Goal: Task Accomplishment & Management: Complete application form

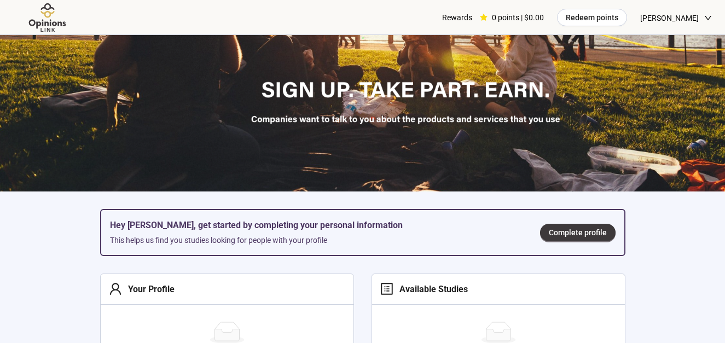
scroll to position [164, 0]
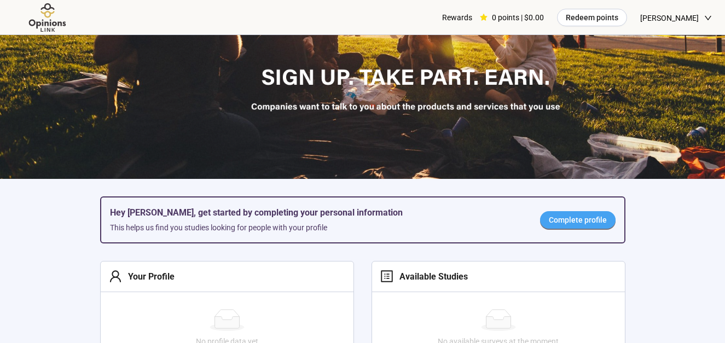
click at [578, 224] on span "Complete profile" at bounding box center [578, 220] width 58 height 12
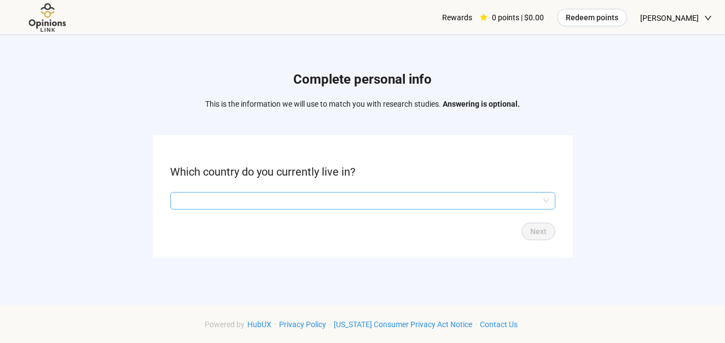
click at [330, 200] on input "search" at bounding box center [363, 201] width 372 height 16
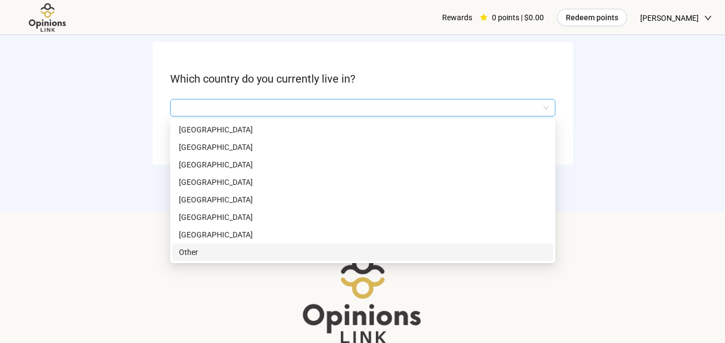
scroll to position [109, 0]
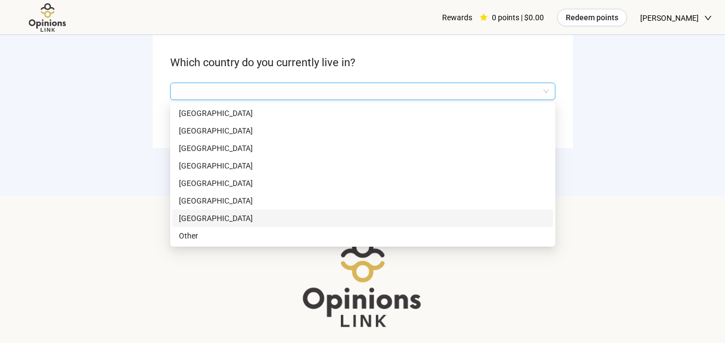
click at [242, 216] on p "[GEOGRAPHIC_DATA]" at bounding box center [363, 218] width 368 height 12
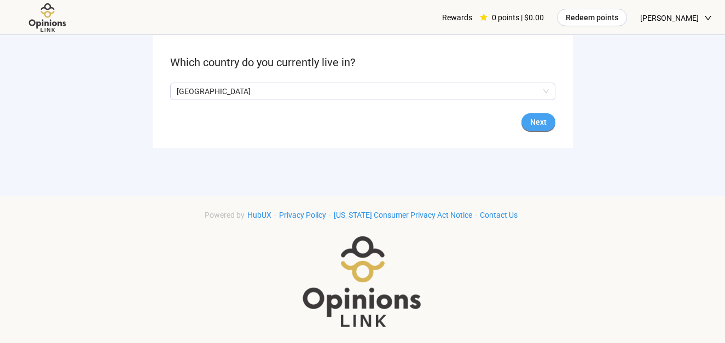
click at [541, 119] on span "Next" at bounding box center [539, 122] width 16 height 12
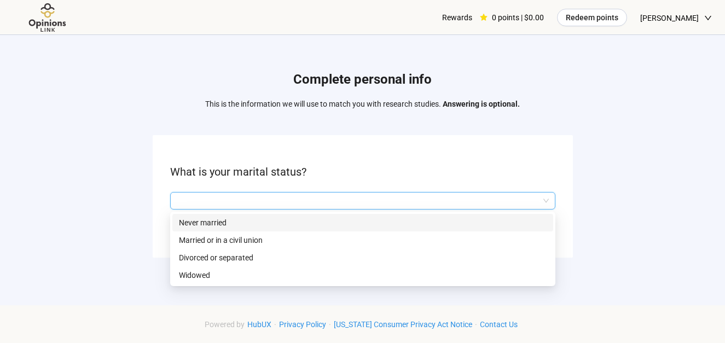
click at [353, 204] on input "search" at bounding box center [363, 201] width 372 height 16
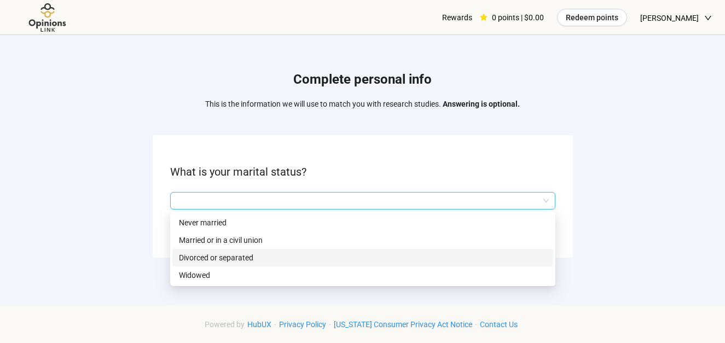
click at [238, 260] on p "Divorced or separated" at bounding box center [363, 258] width 368 height 12
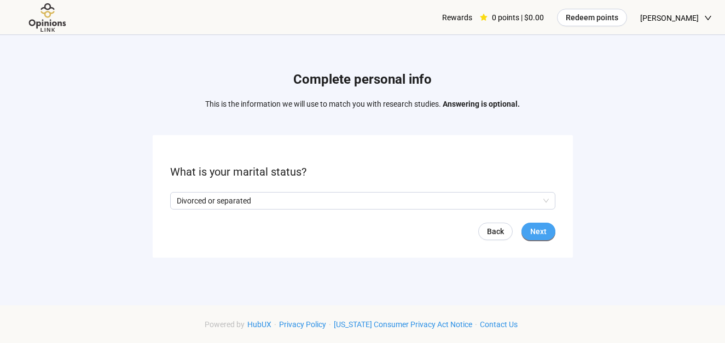
click at [547, 226] on button "Next" at bounding box center [539, 232] width 34 height 18
click at [331, 197] on input "search" at bounding box center [363, 201] width 372 height 16
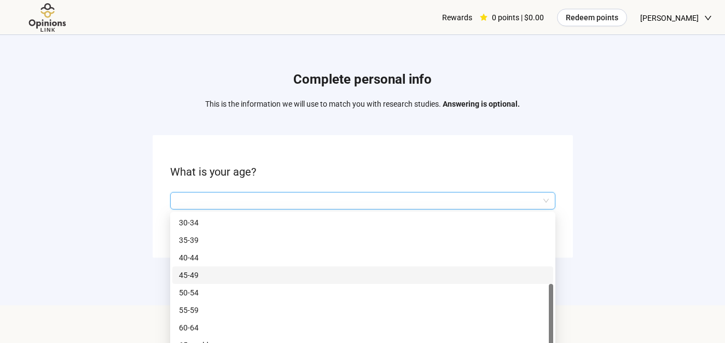
scroll to position [55, 0]
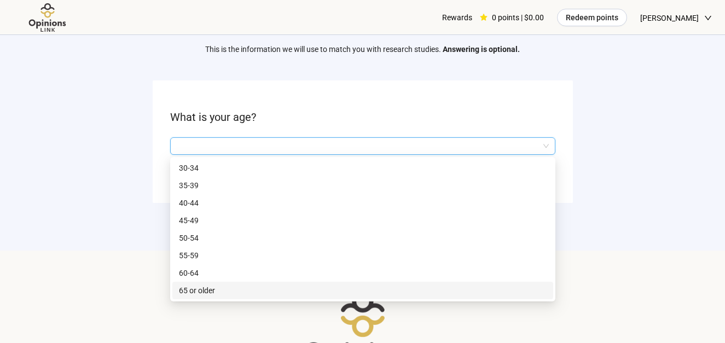
click at [207, 290] on p "65 or older" at bounding box center [363, 291] width 368 height 12
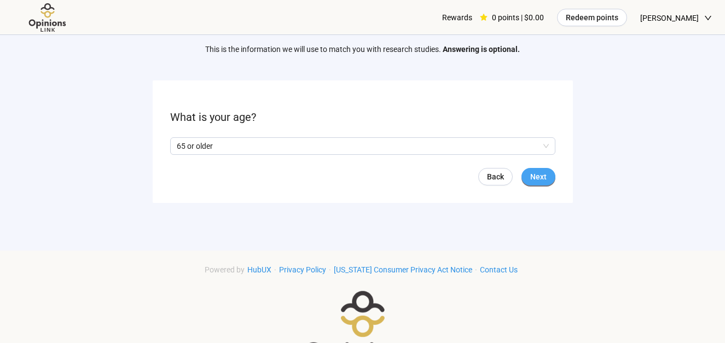
click at [543, 176] on span "Next" at bounding box center [539, 177] width 16 height 12
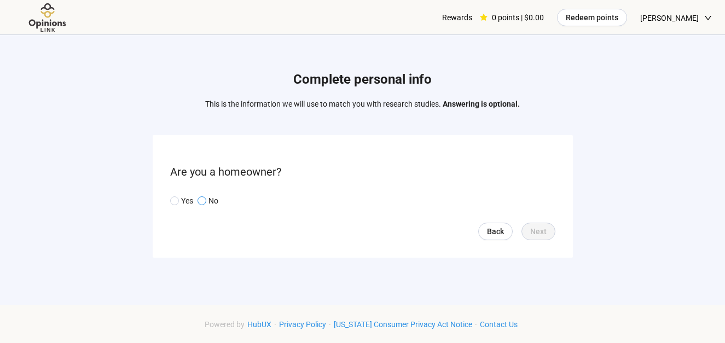
click at [199, 204] on span at bounding box center [202, 201] width 9 height 9
click at [538, 235] on span "Next" at bounding box center [539, 232] width 16 height 12
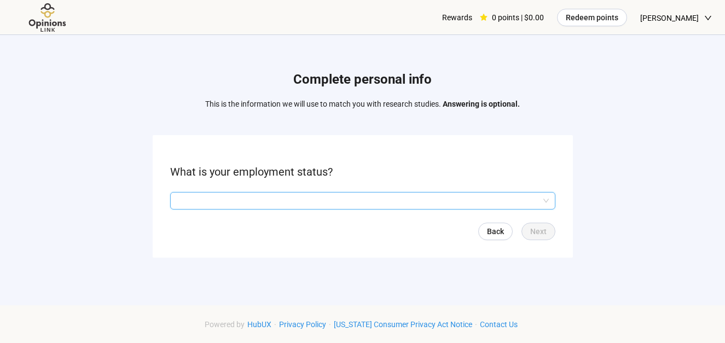
click at [330, 203] on input "search" at bounding box center [363, 201] width 372 height 16
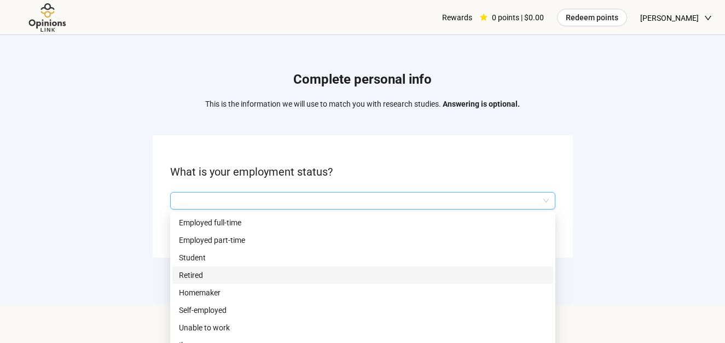
click at [197, 277] on p "Retired" at bounding box center [363, 275] width 368 height 12
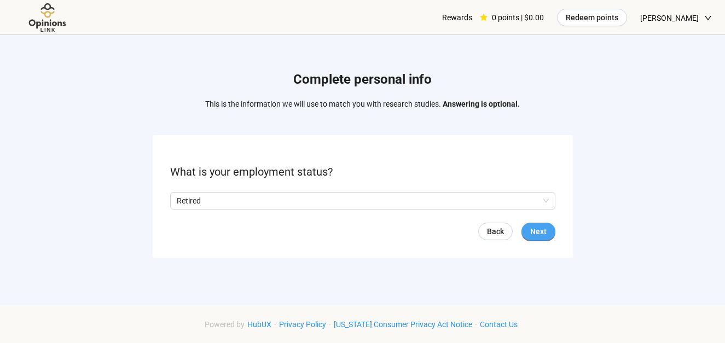
click at [532, 230] on span "Next" at bounding box center [539, 232] width 16 height 12
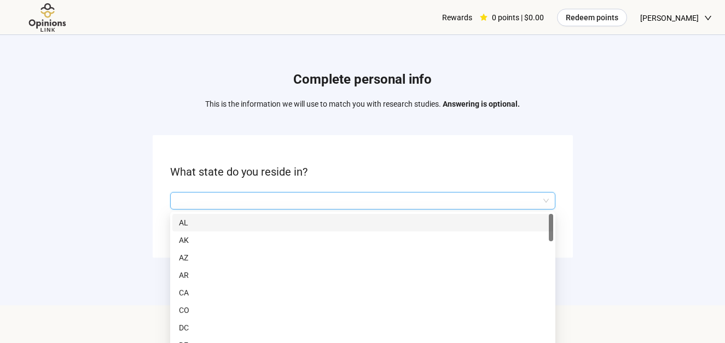
click at [294, 199] on input "search" at bounding box center [363, 201] width 372 height 16
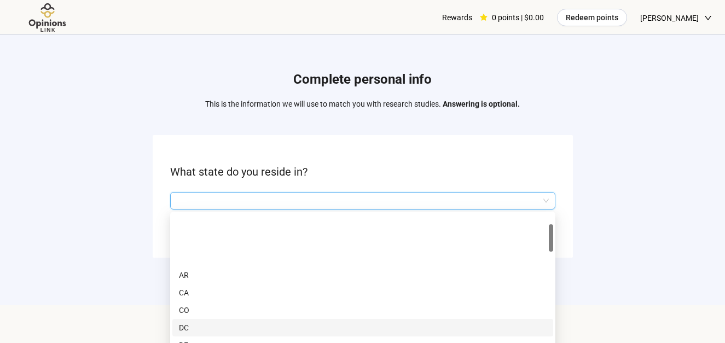
scroll to position [55, 0]
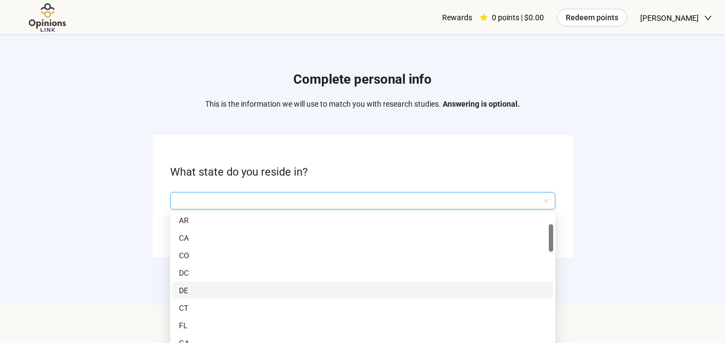
click at [182, 292] on p "DE" at bounding box center [363, 291] width 368 height 12
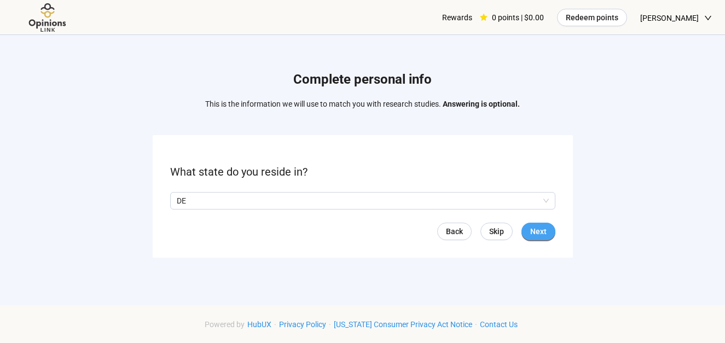
click at [532, 227] on span "Next" at bounding box center [539, 232] width 16 height 12
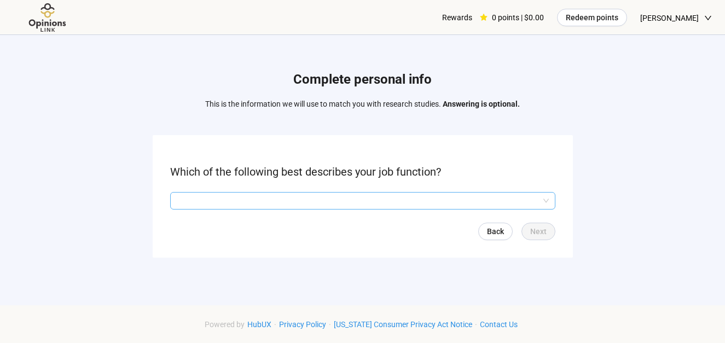
click at [386, 199] on input "search" at bounding box center [363, 201] width 372 height 16
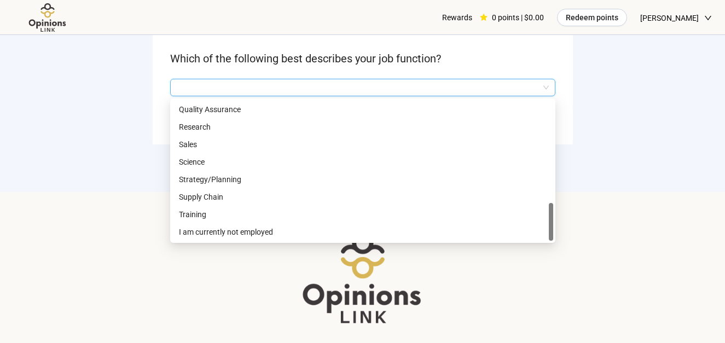
scroll to position [114, 0]
click at [271, 234] on p "I am currently not employed" at bounding box center [363, 232] width 368 height 12
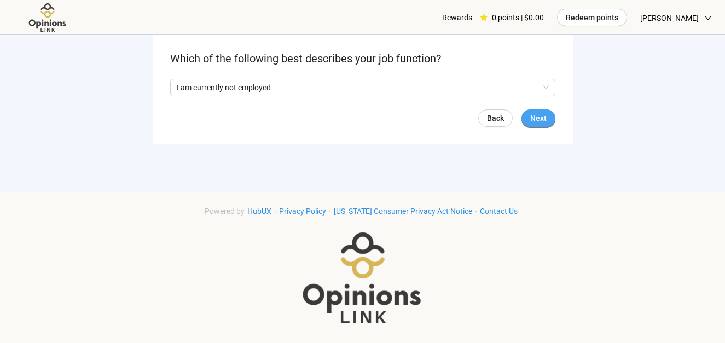
click at [534, 114] on span "Next" at bounding box center [539, 118] width 16 height 12
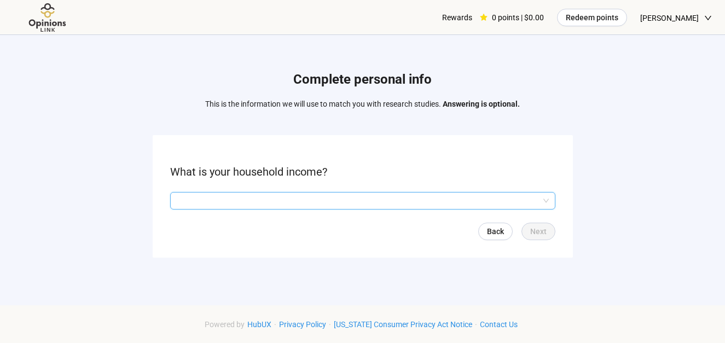
click at [431, 200] on input "search" at bounding box center [363, 201] width 372 height 16
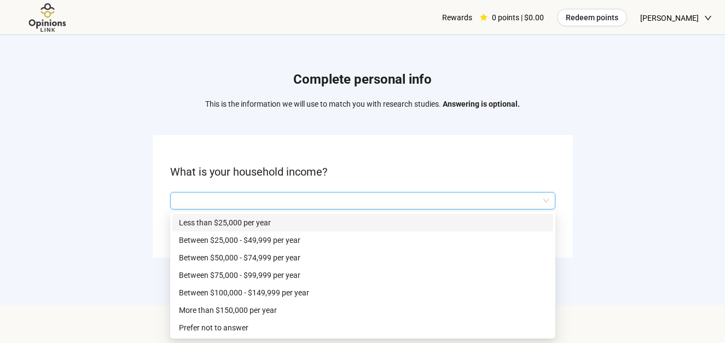
click at [266, 224] on p "Less than $25,000 per year" at bounding box center [363, 223] width 368 height 12
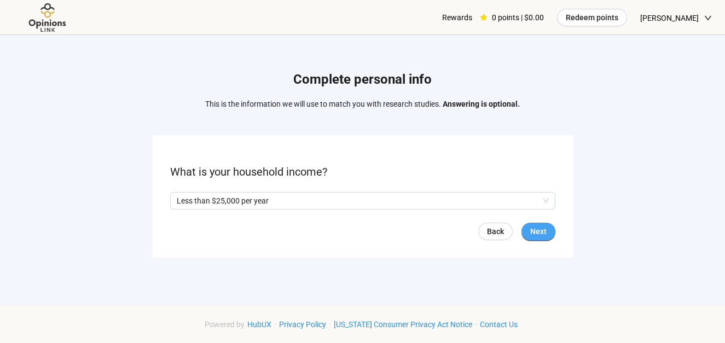
click at [545, 233] on span "Next" at bounding box center [539, 232] width 16 height 12
click at [554, 233] on button "Next" at bounding box center [539, 232] width 34 height 18
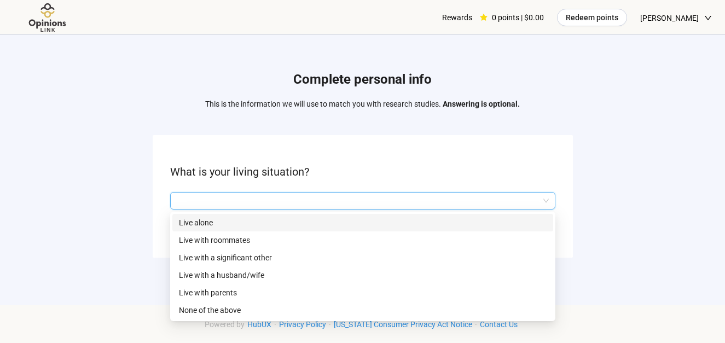
click at [368, 200] on input "search" at bounding box center [363, 201] width 372 height 16
click at [325, 221] on p "Live alone" at bounding box center [363, 223] width 368 height 12
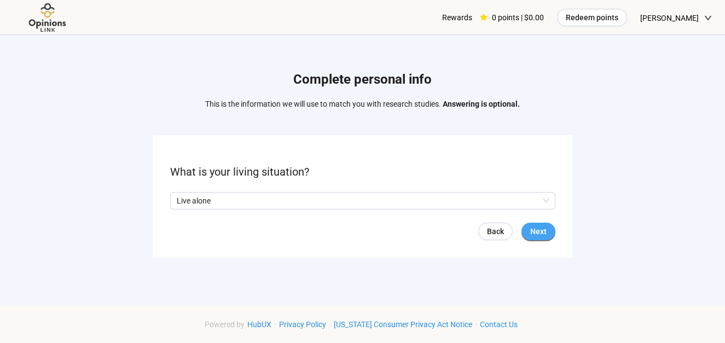
click at [540, 227] on span "Next" at bounding box center [539, 232] width 16 height 12
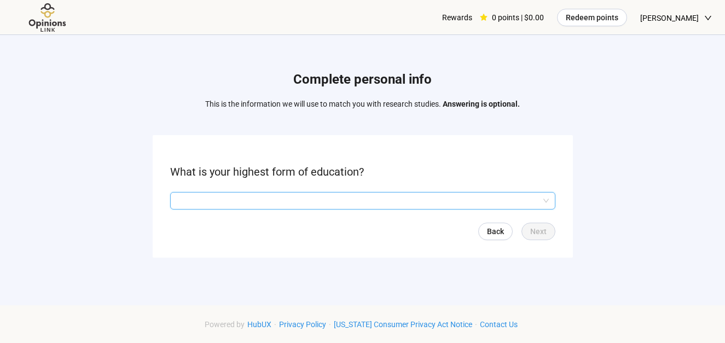
click at [388, 201] on input "search" at bounding box center [363, 201] width 372 height 16
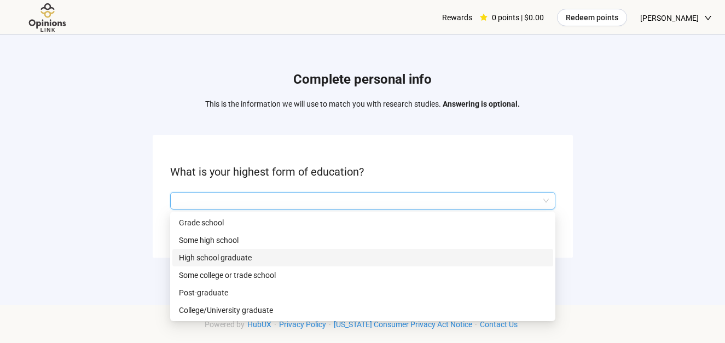
click at [256, 256] on p "High school graduate" at bounding box center [363, 258] width 368 height 12
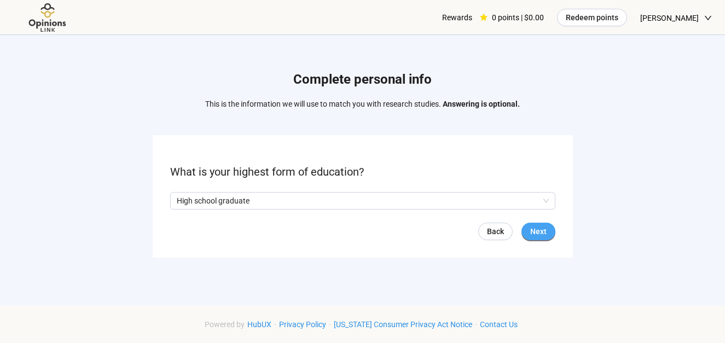
click at [546, 223] on button "Next" at bounding box center [539, 232] width 34 height 18
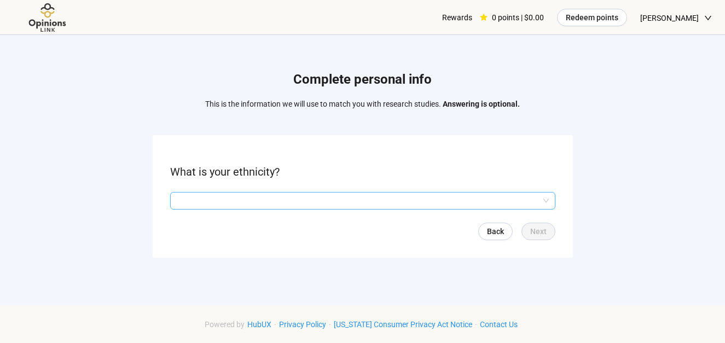
click at [373, 198] on input "search" at bounding box center [363, 201] width 372 height 16
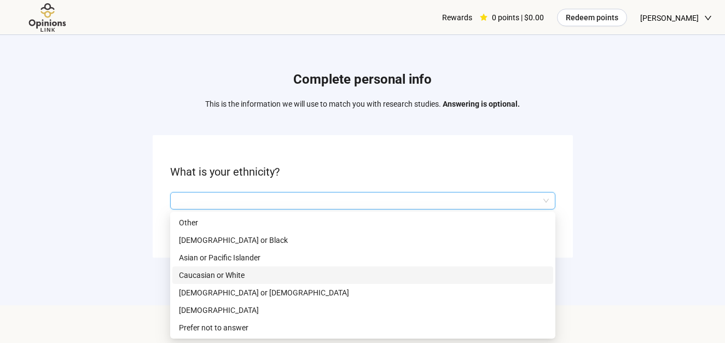
click at [252, 274] on p "Caucasian or White" at bounding box center [363, 275] width 368 height 12
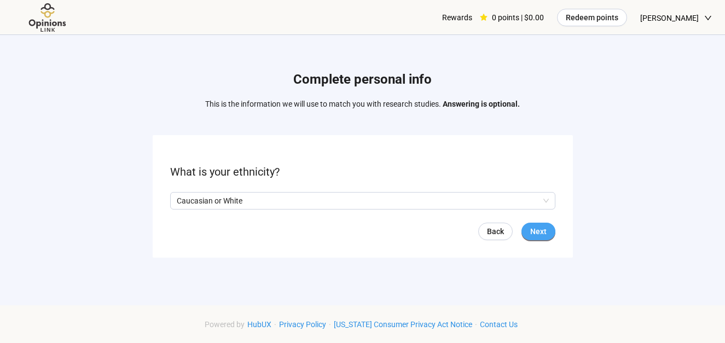
click at [550, 230] on button "Next" at bounding box center [539, 232] width 34 height 18
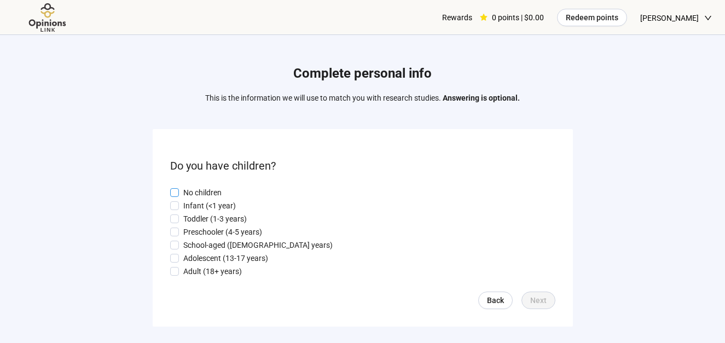
click at [223, 191] on span "No children" at bounding box center [202, 193] width 47 height 12
click at [544, 304] on span "Next" at bounding box center [539, 301] width 16 height 12
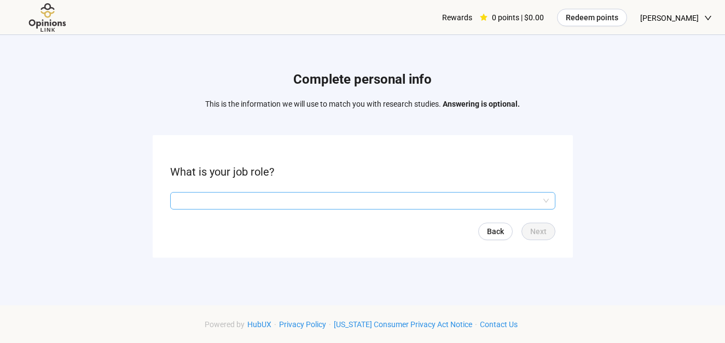
click at [341, 193] on input "search" at bounding box center [363, 201] width 372 height 16
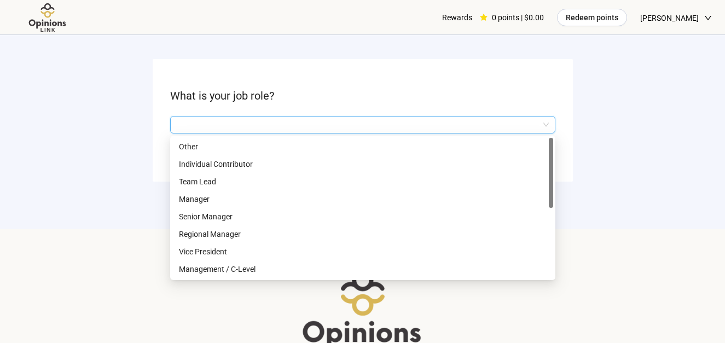
scroll to position [59, 0]
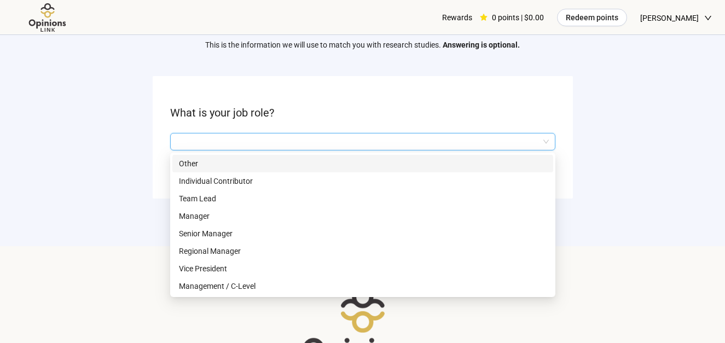
click at [210, 159] on p "Other" at bounding box center [363, 164] width 368 height 12
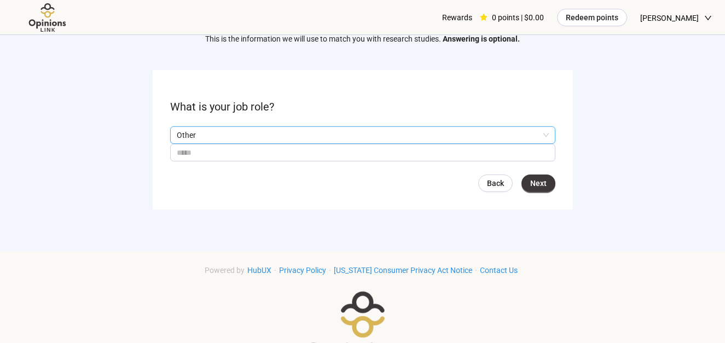
scroll to position [53, 0]
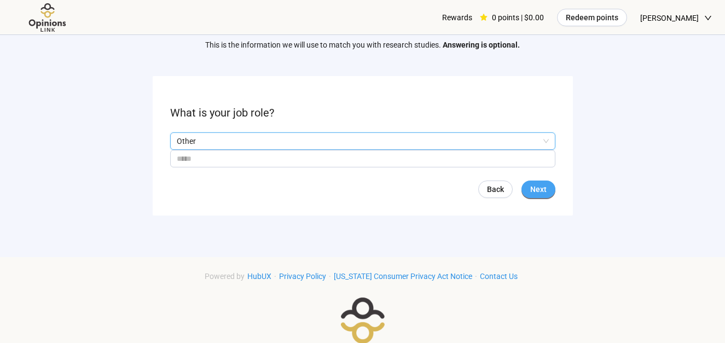
click at [543, 191] on span "Next" at bounding box center [539, 189] width 16 height 12
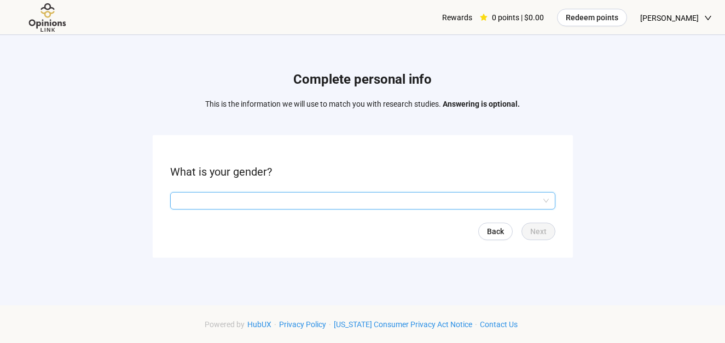
click at [426, 195] on input "search" at bounding box center [363, 201] width 372 height 16
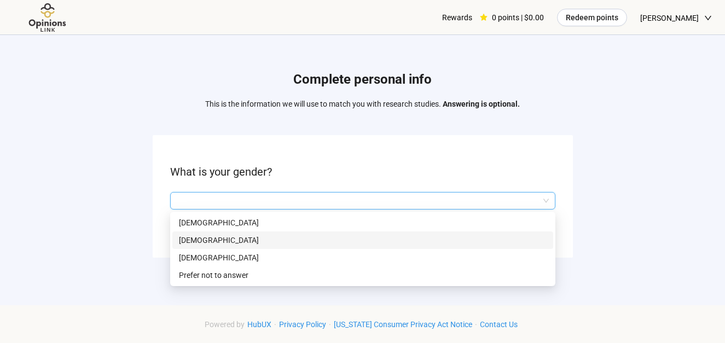
click at [227, 235] on p "[DEMOGRAPHIC_DATA]" at bounding box center [363, 240] width 368 height 12
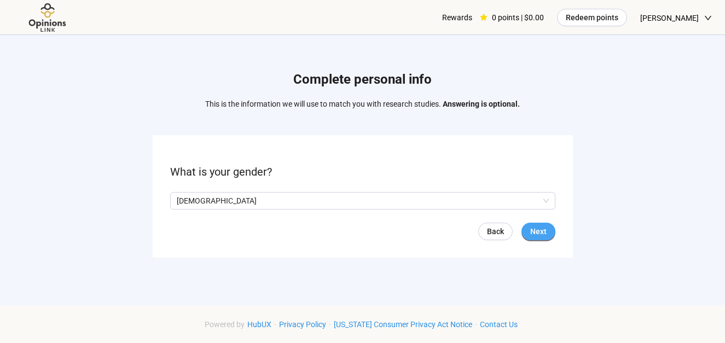
click at [543, 230] on span "Next" at bounding box center [539, 232] width 16 height 12
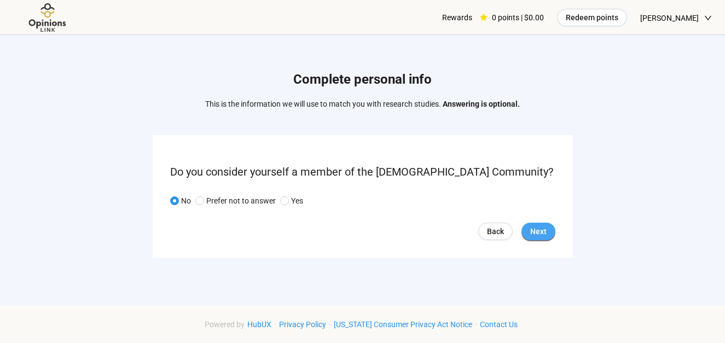
click at [532, 229] on span "Next" at bounding box center [539, 232] width 16 height 12
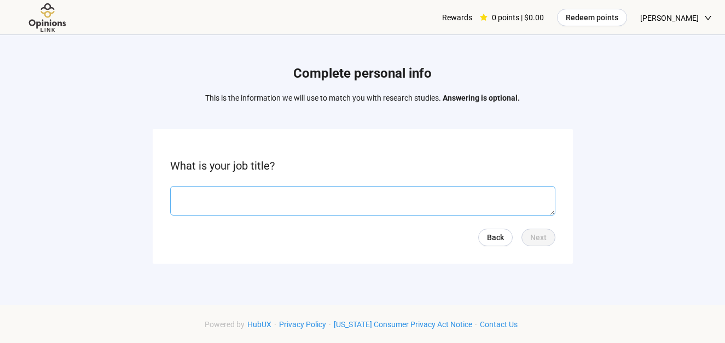
click at [418, 207] on textarea at bounding box center [362, 201] width 385 height 30
click at [390, 195] on textarea at bounding box center [362, 201] width 385 height 30
type textarea "**********"
click at [551, 239] on button "Next" at bounding box center [539, 238] width 34 height 18
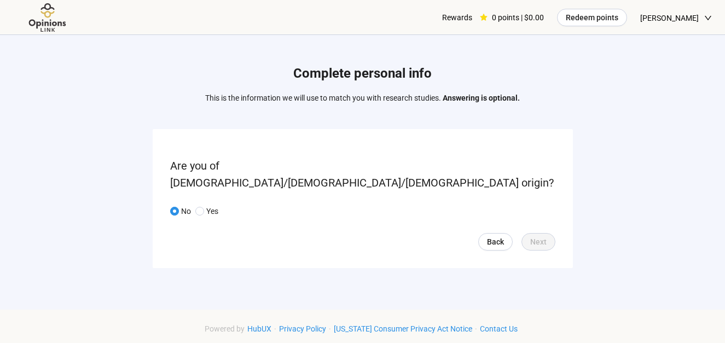
click at [177, 207] on span at bounding box center [174, 211] width 9 height 9
click at [501, 237] on span "Back" at bounding box center [495, 242] width 17 height 12
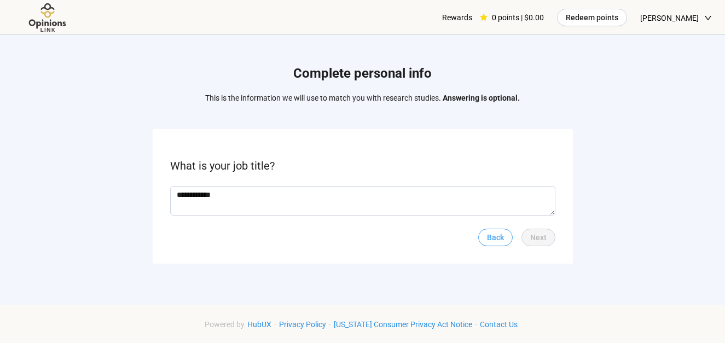
click at [501, 238] on span "Back" at bounding box center [495, 238] width 17 height 12
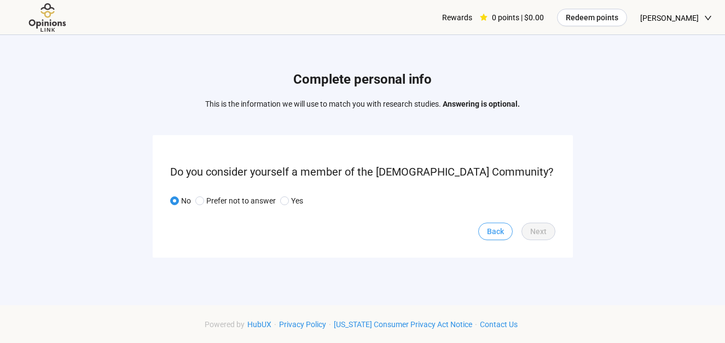
click at [493, 238] on link "Back" at bounding box center [495, 232] width 34 height 18
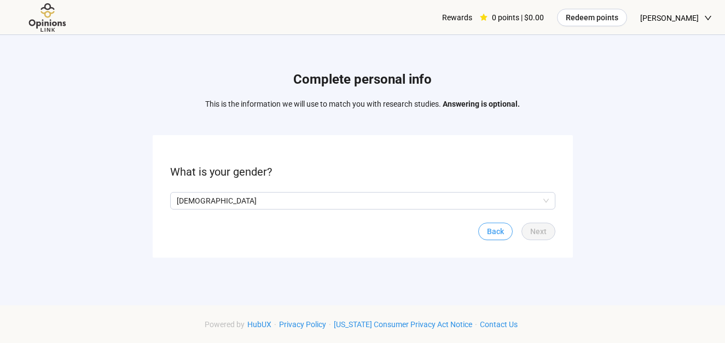
click at [493, 238] on link "Back" at bounding box center [495, 232] width 34 height 18
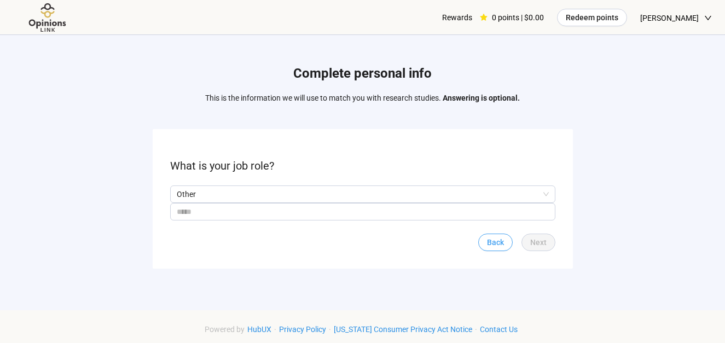
click at [492, 236] on link "Back" at bounding box center [495, 243] width 34 height 18
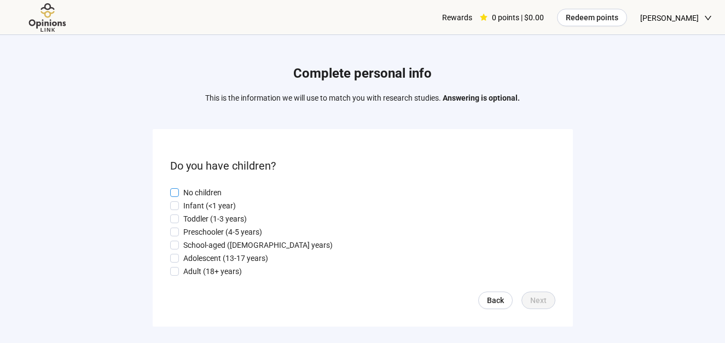
click at [181, 192] on span "No children" at bounding box center [202, 193] width 47 height 12
click at [542, 294] on form "Do you have children? No children Infant (<1 year) Toddler (1-3 years) Preschoo…" at bounding box center [363, 228] width 420 height 198
click at [541, 305] on span "Next" at bounding box center [539, 301] width 16 height 12
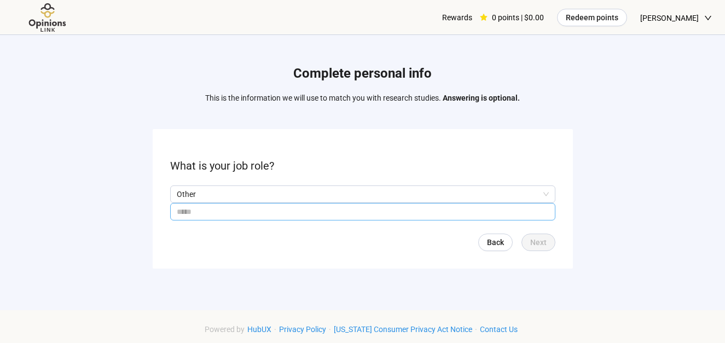
click at [449, 212] on input "text" at bounding box center [362, 212] width 385 height 18
click at [445, 190] on p "Other" at bounding box center [358, 194] width 362 height 16
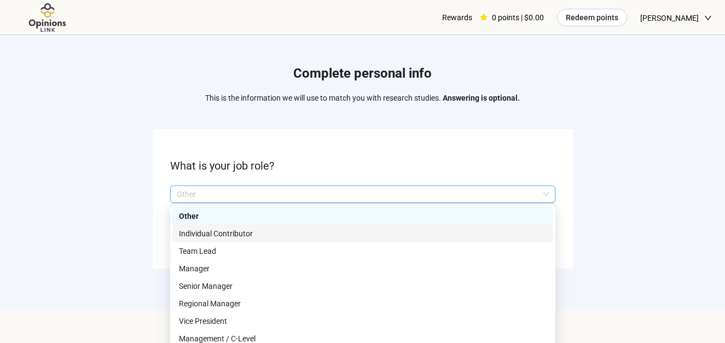
click at [430, 240] on p "Individual Contributor" at bounding box center [363, 234] width 368 height 12
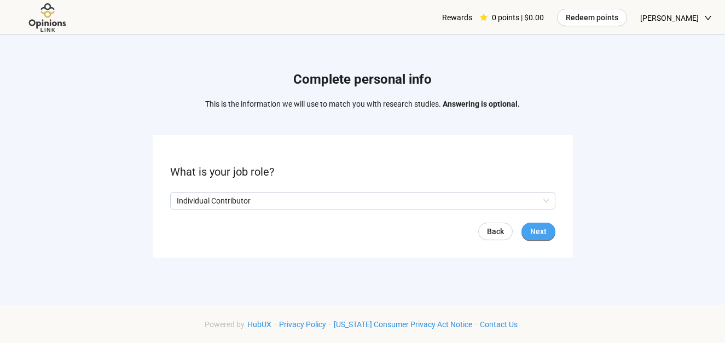
click at [539, 237] on button "Next" at bounding box center [539, 232] width 34 height 18
click at [243, 197] on p "[DEMOGRAPHIC_DATA]" at bounding box center [358, 201] width 362 height 16
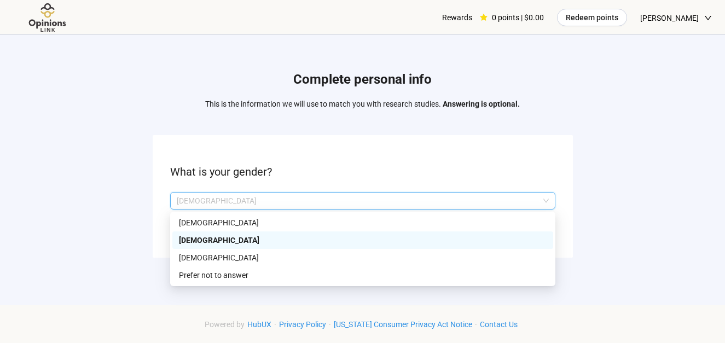
click at [209, 236] on p "[DEMOGRAPHIC_DATA]" at bounding box center [363, 240] width 368 height 12
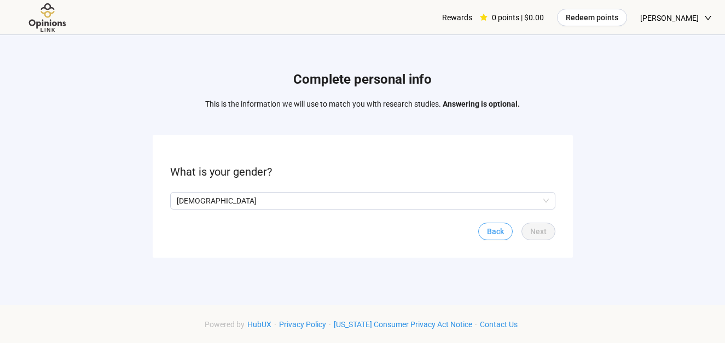
click at [504, 234] on span "Back" at bounding box center [495, 232] width 17 height 12
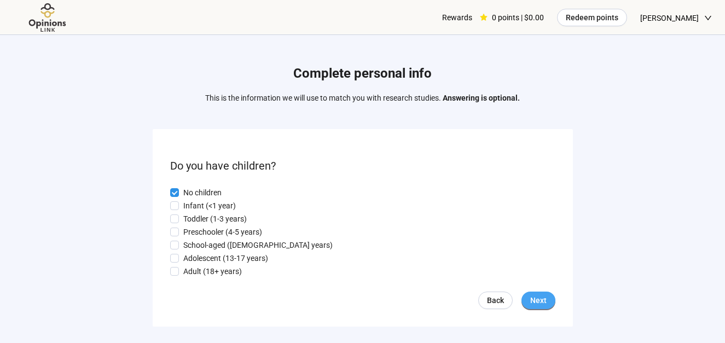
click at [529, 305] on button "Next" at bounding box center [539, 301] width 34 height 18
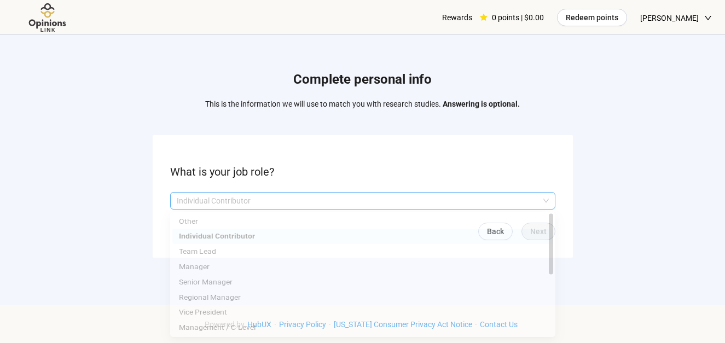
click at [451, 206] on p "Individual Contributor" at bounding box center [358, 201] width 362 height 16
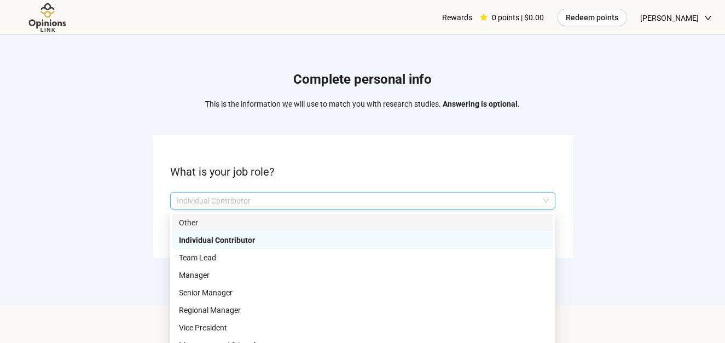
click at [448, 220] on p "Other" at bounding box center [363, 223] width 368 height 12
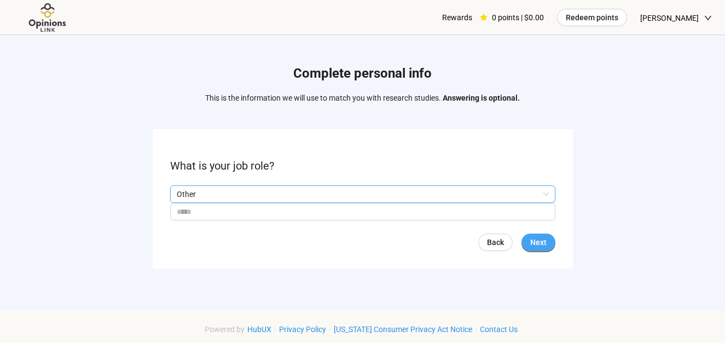
click at [537, 246] on span "Next" at bounding box center [539, 243] width 16 height 12
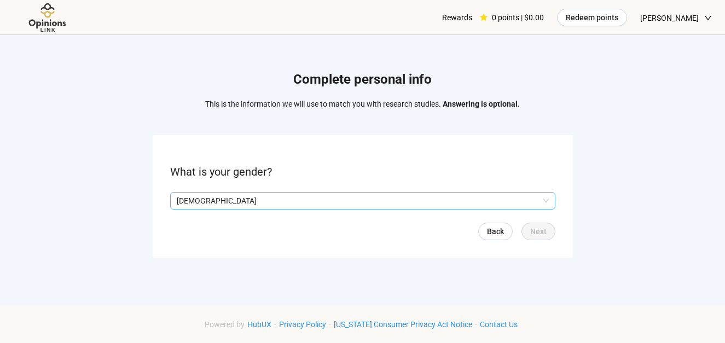
click at [459, 201] on p "[DEMOGRAPHIC_DATA]" at bounding box center [358, 201] width 362 height 16
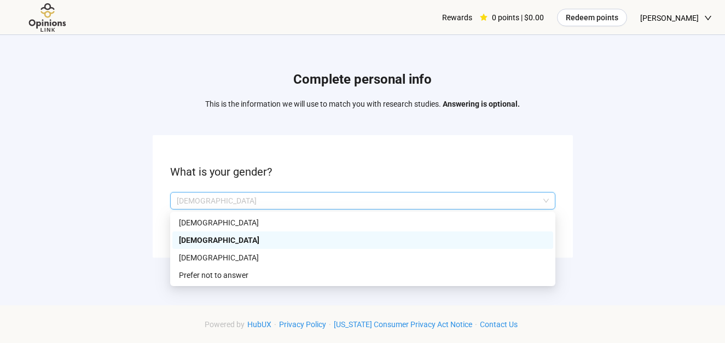
click at [210, 239] on p "[DEMOGRAPHIC_DATA]" at bounding box center [363, 240] width 368 height 12
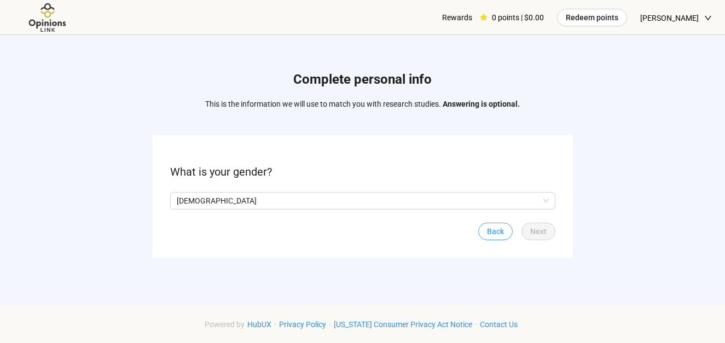
click at [500, 235] on span "Back" at bounding box center [495, 232] width 17 height 12
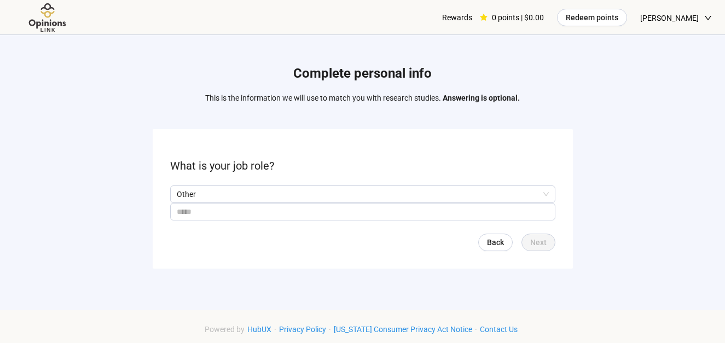
click at [499, 233] on form "What is your job role? Other Back Next" at bounding box center [363, 199] width 420 height 140
click at [499, 234] on link "Back" at bounding box center [495, 243] width 34 height 18
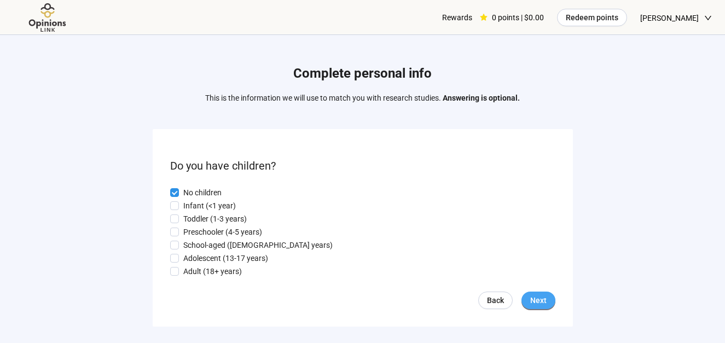
click at [529, 304] on button "Next" at bounding box center [539, 301] width 34 height 18
